Goal: Task Accomplishment & Management: Complete application form

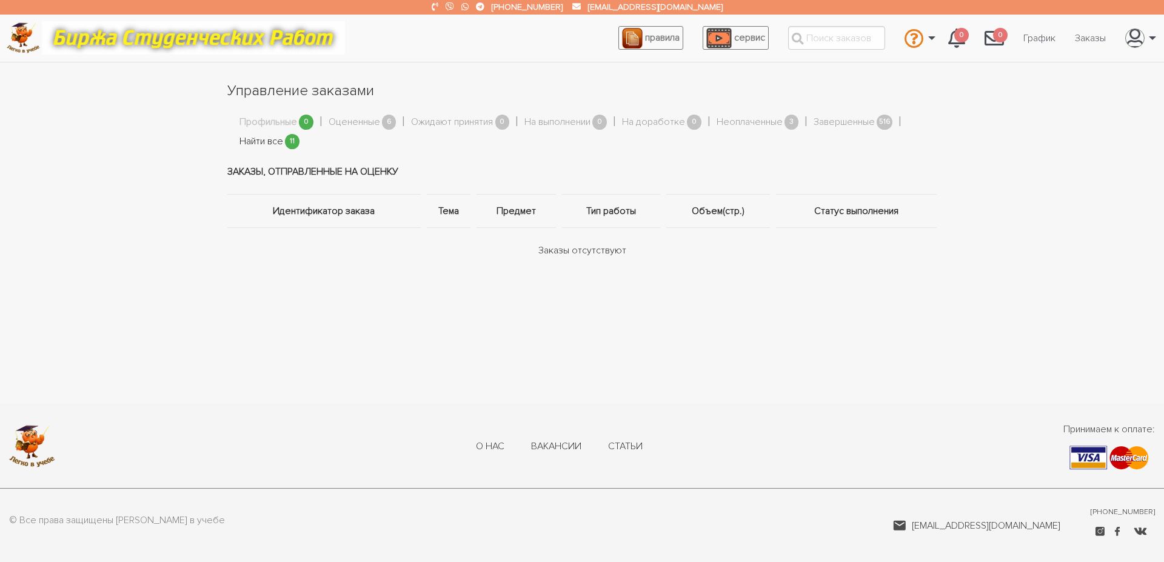
click at [267, 139] on link "Найти все" at bounding box center [262, 142] width 44 height 16
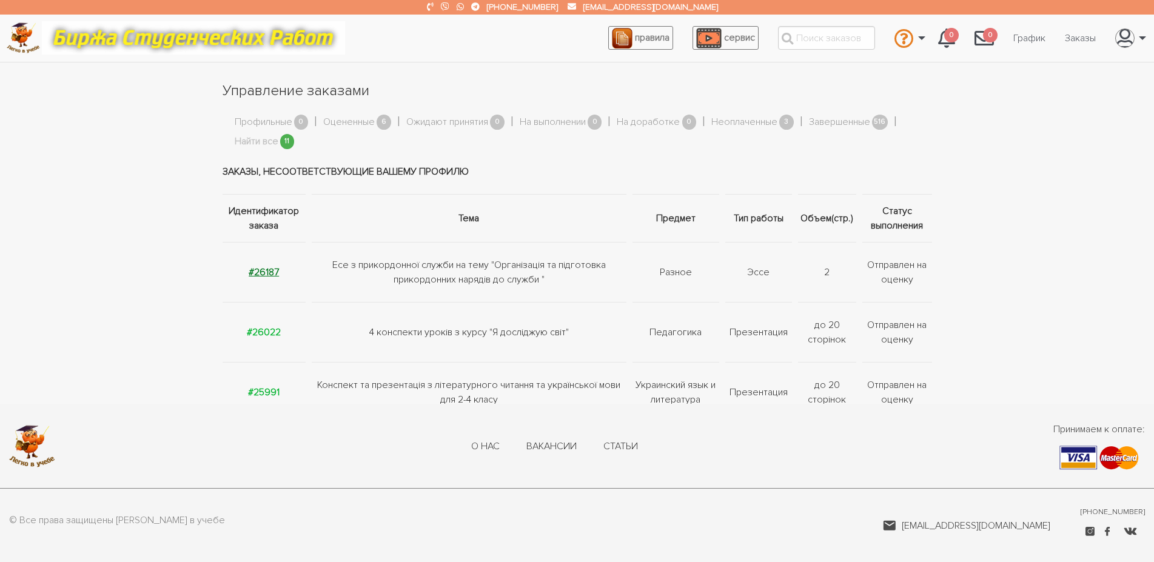
click at [263, 270] on strong "#26187" at bounding box center [264, 272] width 30 height 12
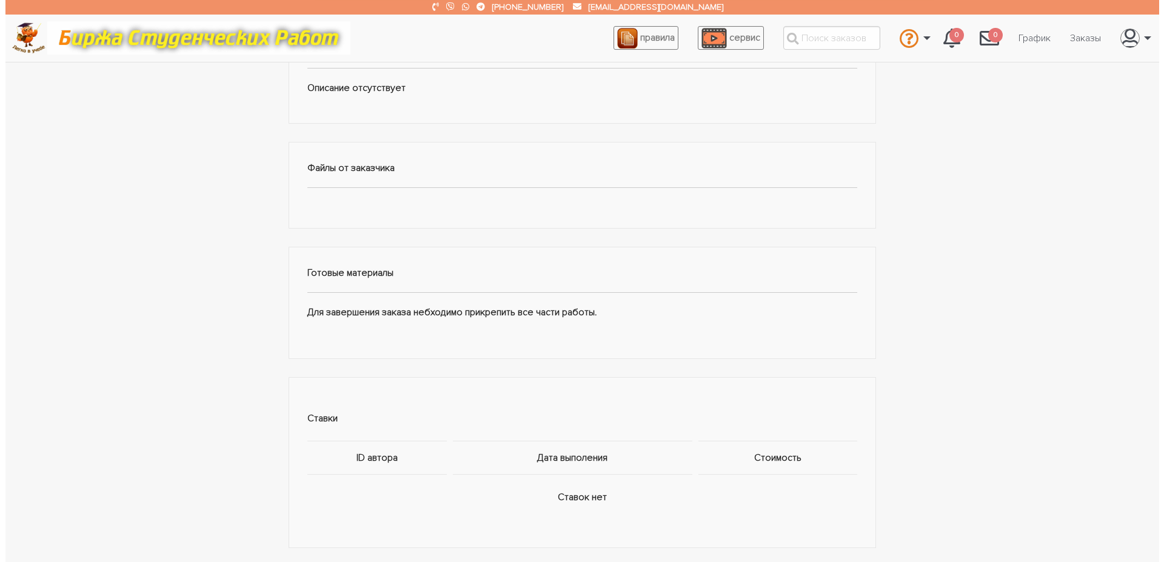
scroll to position [495, 0]
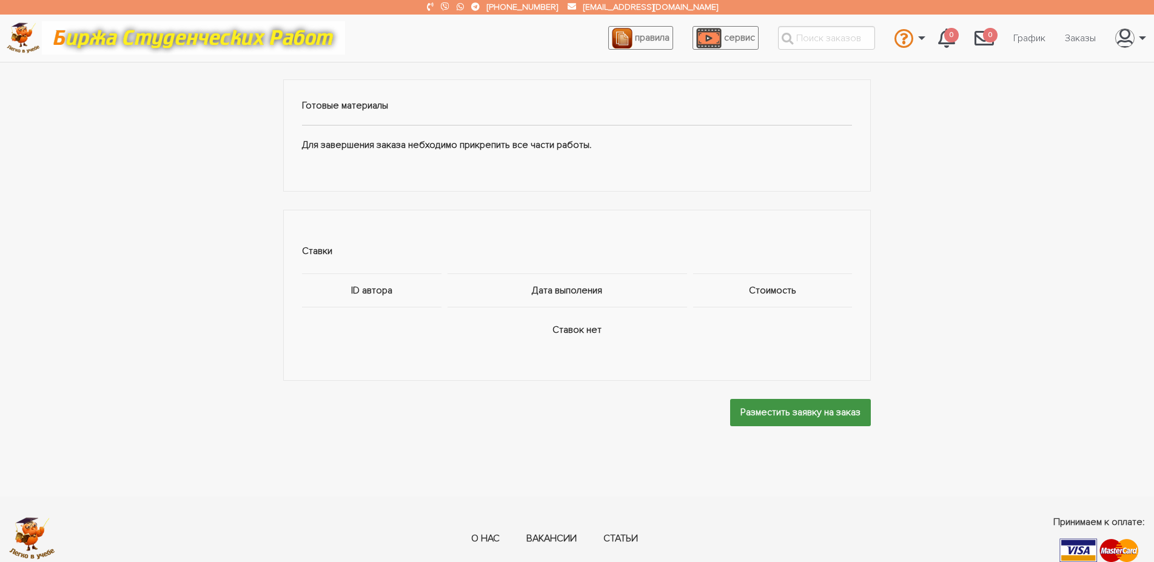
click at [782, 418] on input "Разместить заявку на заказ" at bounding box center [800, 412] width 141 height 27
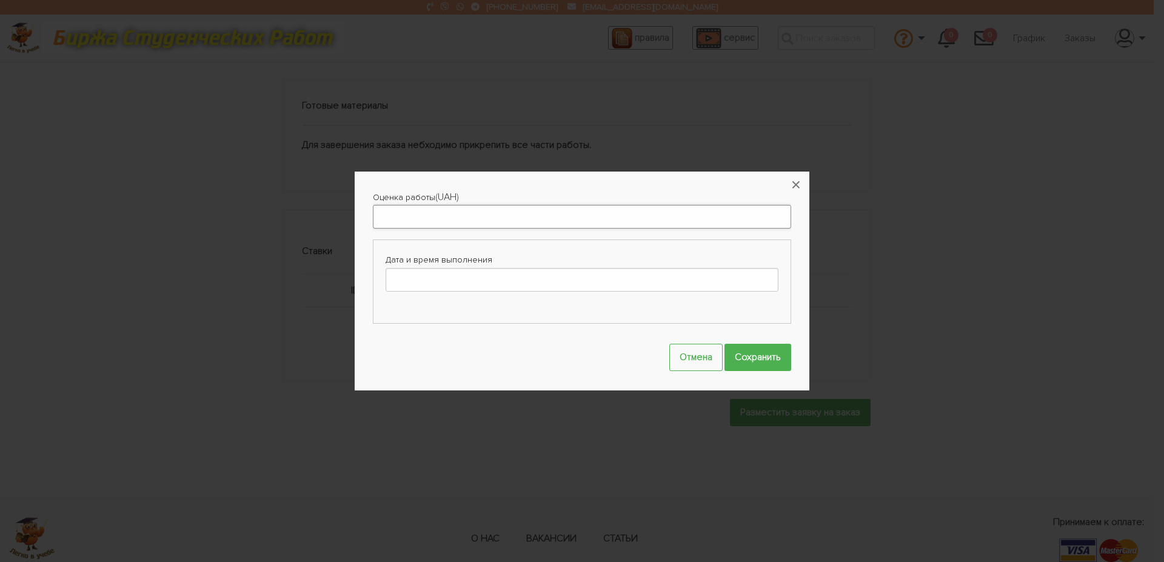
click at [428, 218] on input "Оценка работы" at bounding box center [582, 217] width 418 height 24
type input "200"
click at [458, 275] on input "Дата и время выполнения" at bounding box center [582, 280] width 393 height 24
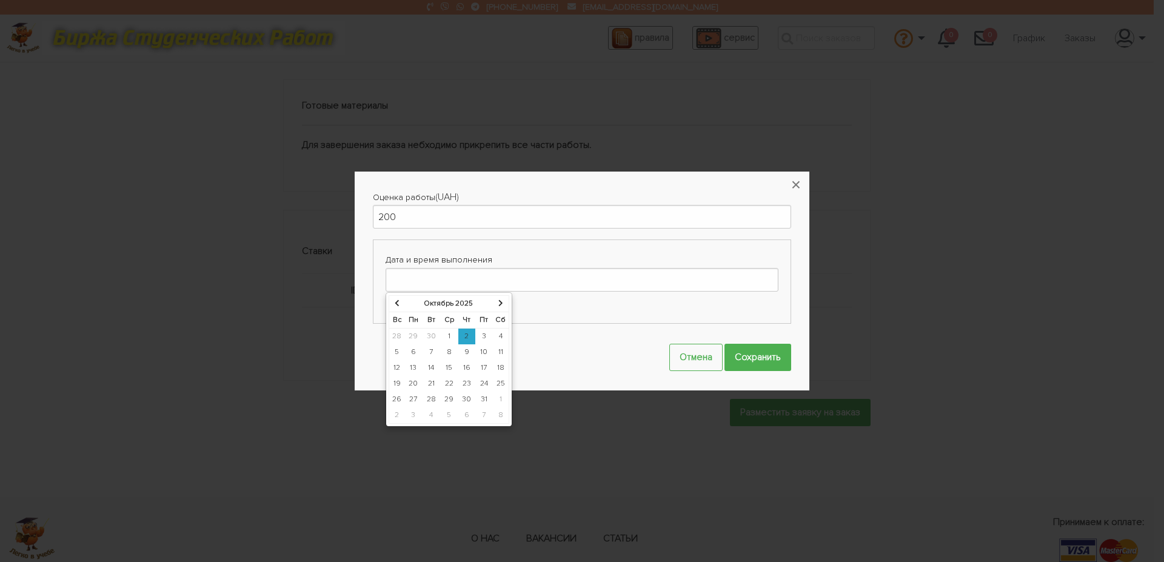
click at [468, 350] on td "9" at bounding box center [467, 352] width 18 height 16
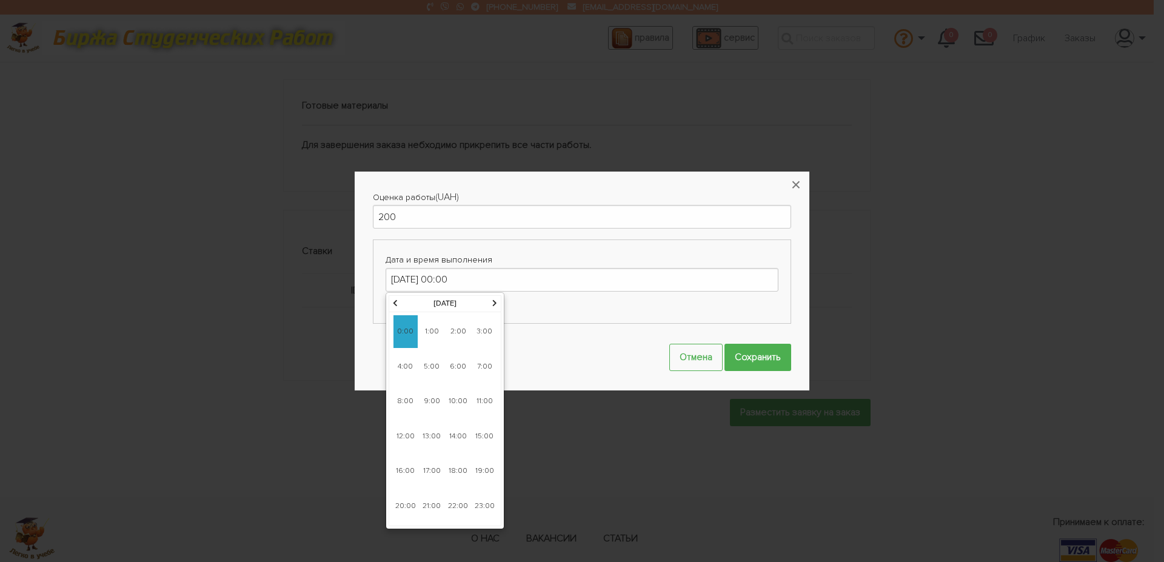
click at [428, 398] on span "9:00" at bounding box center [432, 401] width 24 height 33
type input "[DATE] 09:00"
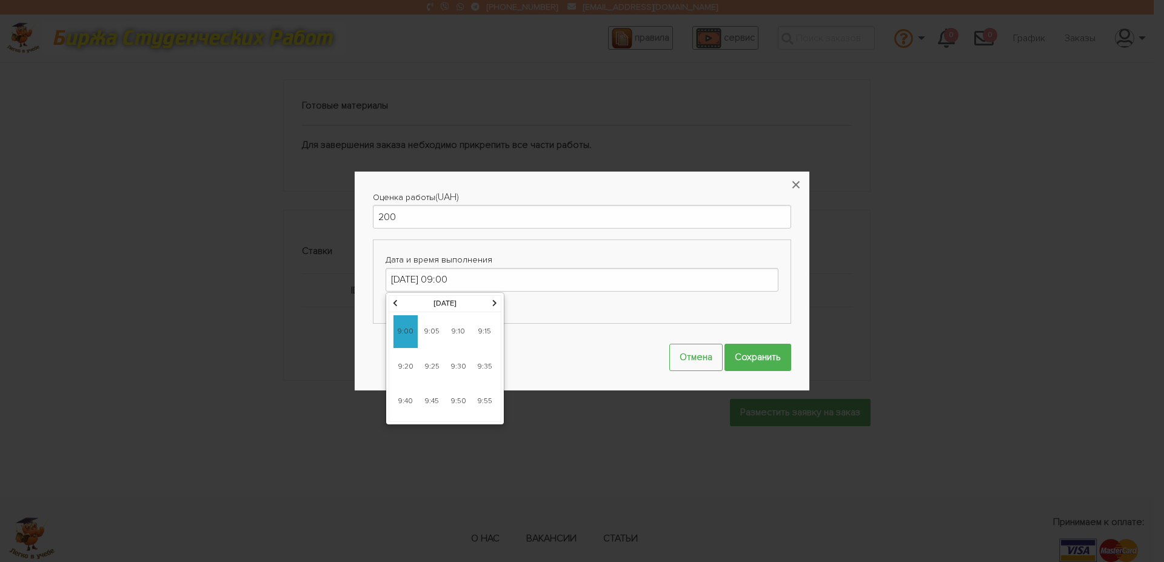
click at [402, 327] on span "9:00" at bounding box center [406, 331] width 24 height 33
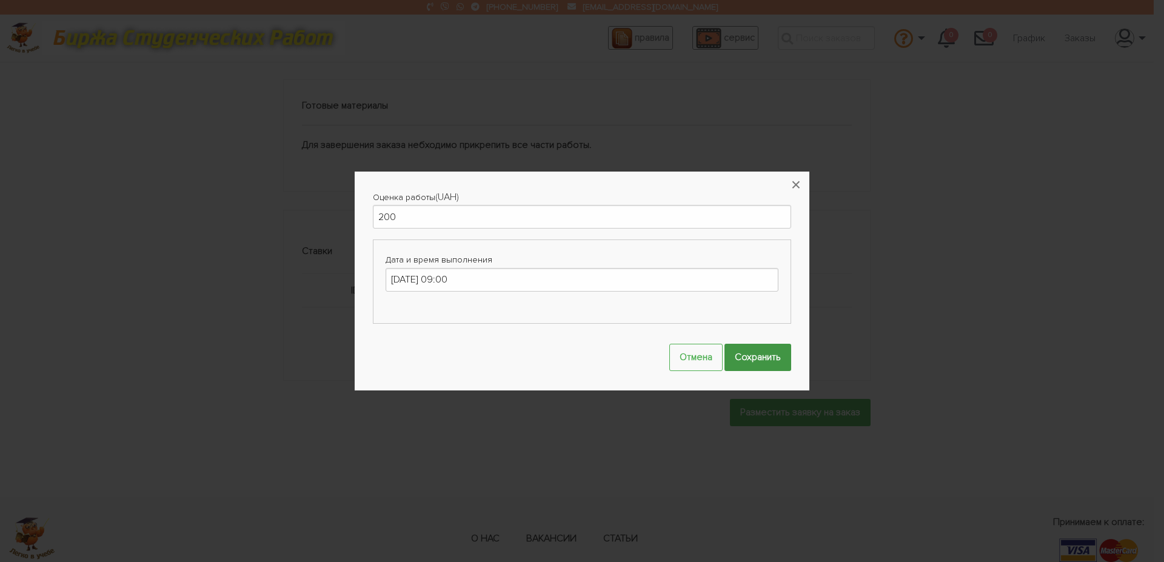
click at [767, 364] on input "Сохранить" at bounding box center [758, 357] width 67 height 27
